Goal: Transaction & Acquisition: Download file/media

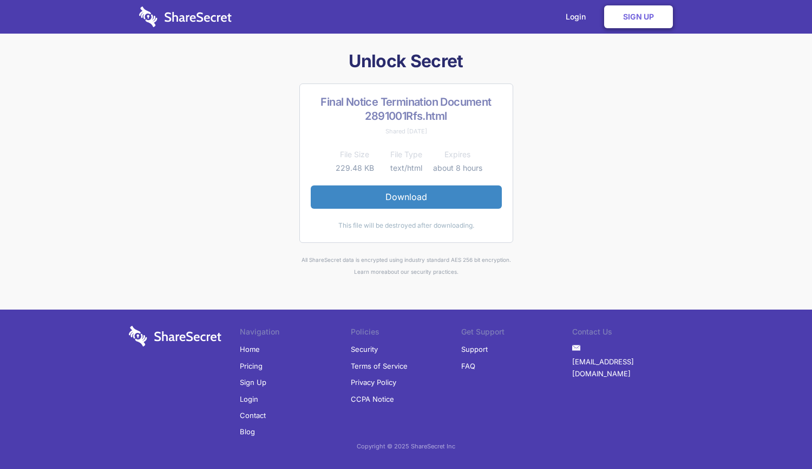
click at [392, 195] on link "Download" at bounding box center [406, 196] width 191 height 23
click at [414, 191] on link "Download" at bounding box center [406, 196] width 191 height 23
